Goal: Transaction & Acquisition: Purchase product/service

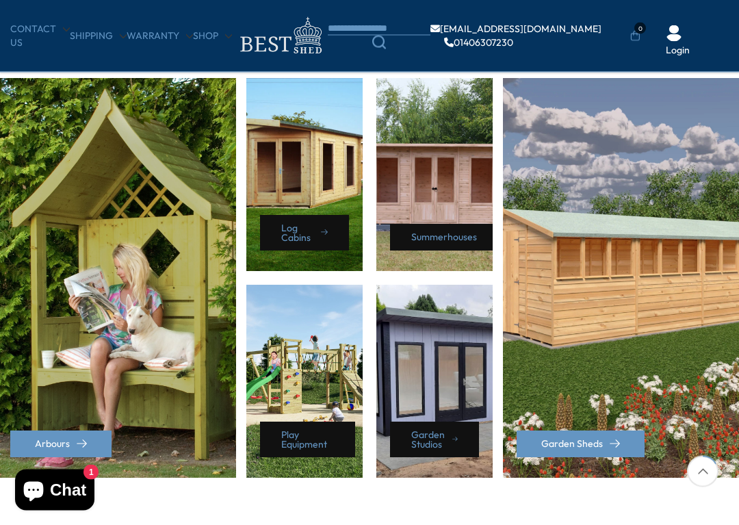
scroll to position [591, 0]
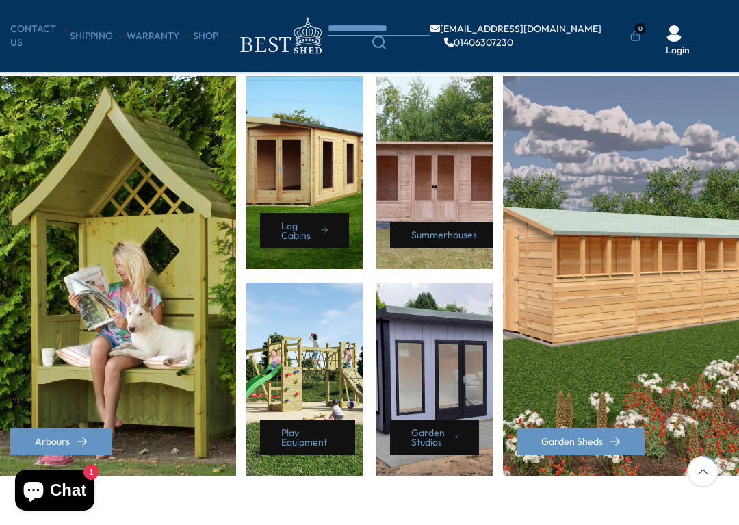
click at [426, 201] on div "Summerhouses" at bounding box center [434, 172] width 116 height 193
click at [430, 246] on link "Summerhouses" at bounding box center [447, 235] width 115 height 27
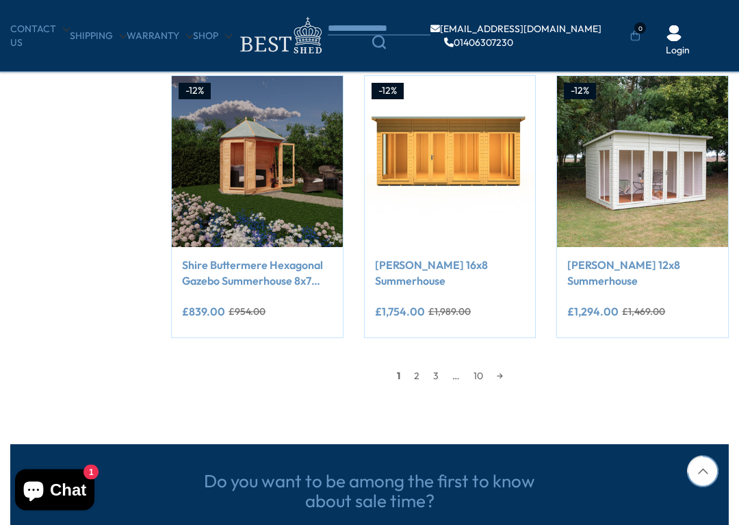
scroll to position [1069, 0]
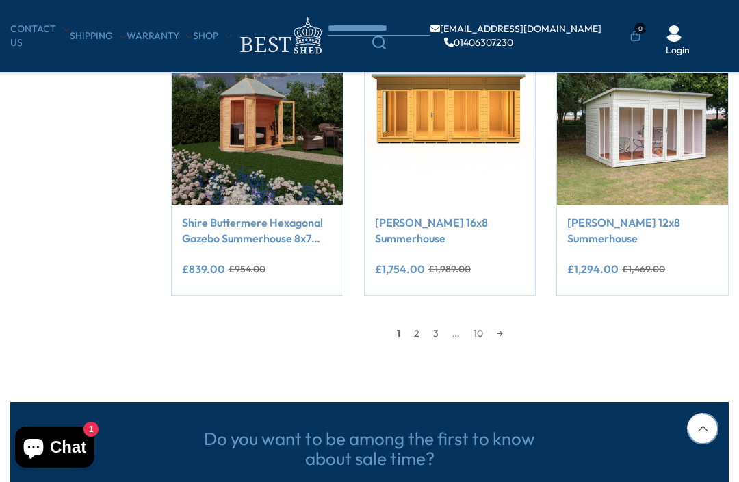
click at [509, 328] on link "→" at bounding box center [500, 333] width 20 height 21
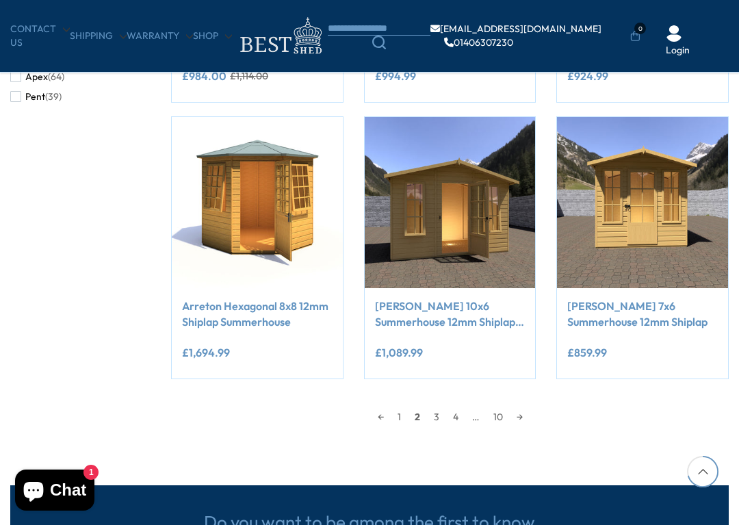
scroll to position [1029, 0]
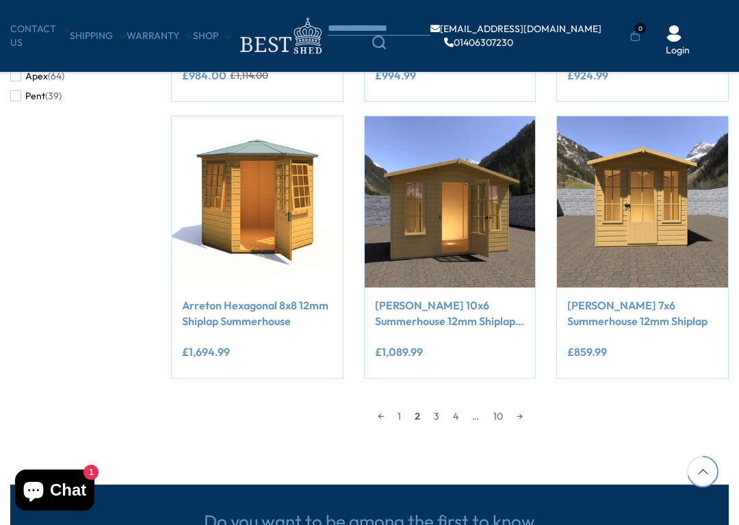
click at [521, 412] on link "→" at bounding box center [520, 416] width 20 height 21
